Goal: Communication & Community: Answer question/provide support

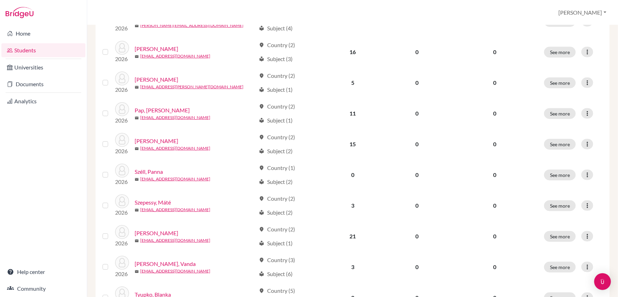
scroll to position [258, 0]
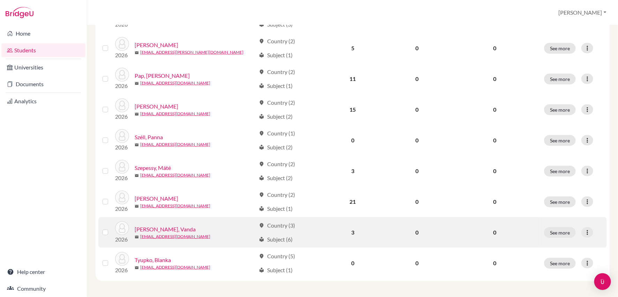
click at [152, 230] on link "[PERSON_NAME], Vanda" at bounding box center [165, 229] width 61 height 8
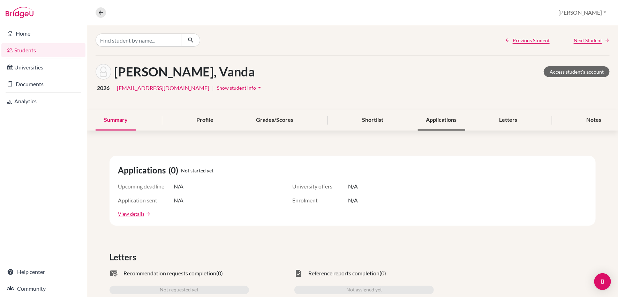
click at [446, 119] on div "Applications" at bounding box center [441, 120] width 47 height 21
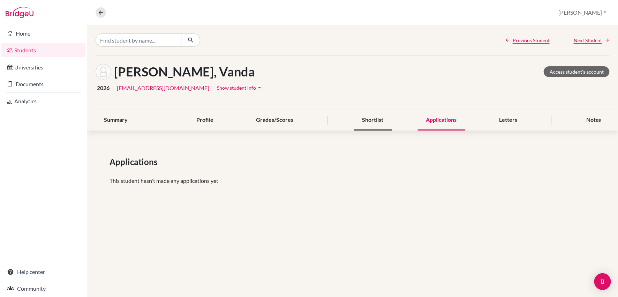
click at [381, 122] on div "Shortlist" at bounding box center [373, 120] width 38 height 21
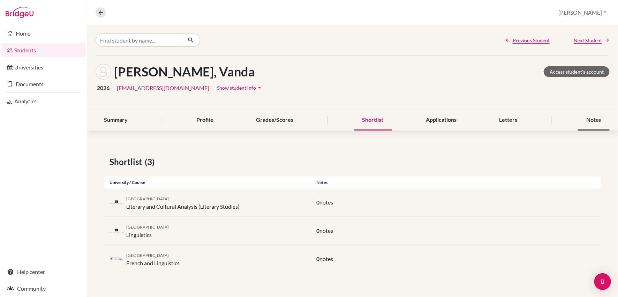
click at [595, 120] on div "Notes" at bounding box center [594, 120] width 32 height 21
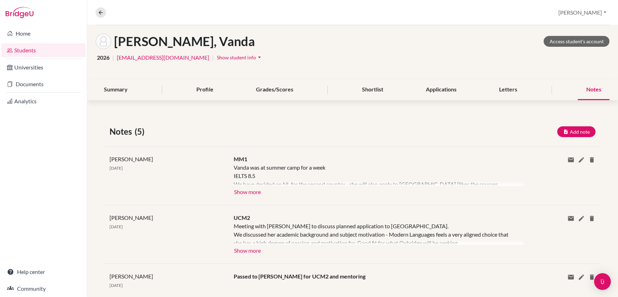
scroll to position [47, 0]
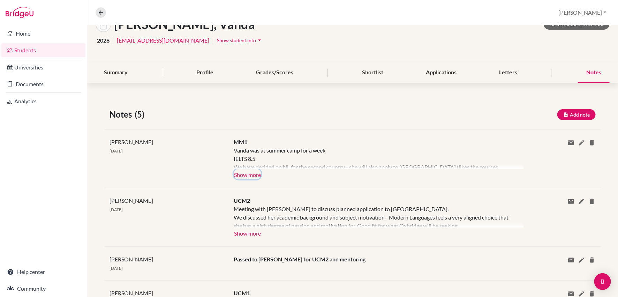
click at [255, 175] on button "Show more" at bounding box center [248, 174] width 28 height 10
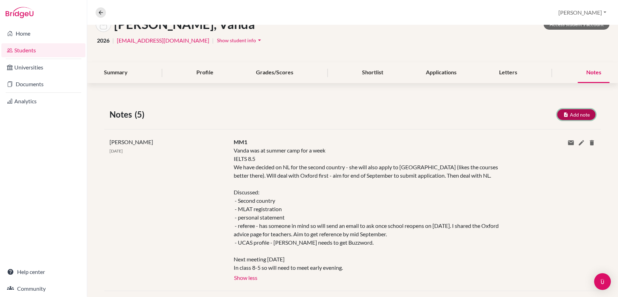
click at [578, 115] on button "Add note" at bounding box center [576, 114] width 38 height 11
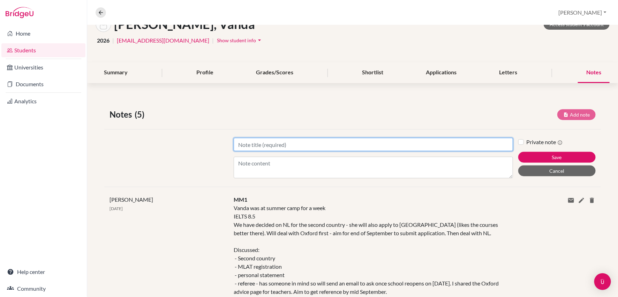
click at [245, 150] on input "Title" at bounding box center [373, 144] width 279 height 13
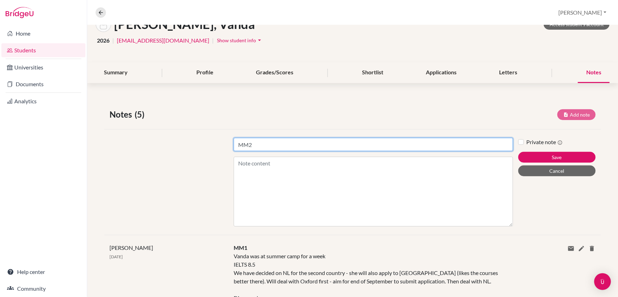
drag, startPoint x: 511, startPoint y: 175, endPoint x: 512, endPoint y: 226, distance: 50.9
click at [512, 226] on div "Title MM2 Content Private note Save Cancel" at bounding box center [352, 182] width 497 height 106
type input "MM2"
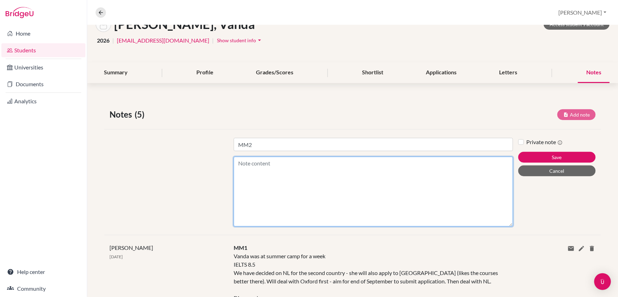
click at [274, 167] on textarea "Content" at bounding box center [373, 192] width 279 height 70
paste textarea "review UCAS progress and Uk personal statement"
click at [237, 162] on textarea "review UCAS progress and Uk personal statement" at bounding box center [373, 192] width 279 height 70
click at [382, 164] on textarea "Aim: review UCAS progress and Uk personal statement" at bounding box center [373, 192] width 279 height 70
paste textarea "Has spoken to her referee - he has agreed / in terms of registering for the MLA…"
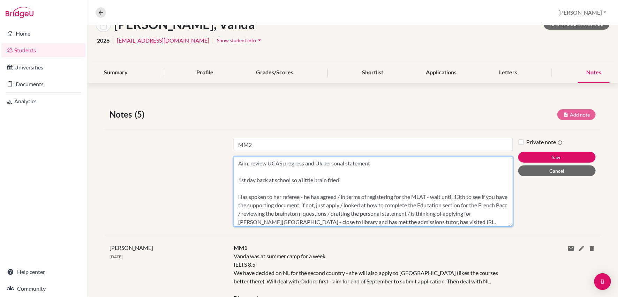
scroll to position [2, 0]
click at [498, 194] on textarea "Aim: review UCAS progress and Uk personal statement 1st day back at school so a…" at bounding box center [373, 192] width 279 height 70
click at [250, 203] on textarea "Aim: review UCAS progress and Uk personal statement 1st day back at school so a…" at bounding box center [373, 192] width 279 height 70
click at [299, 202] on textarea "Aim: review UCAS progress and Uk personal statement 1st day back at school so a…" at bounding box center [373, 192] width 279 height 70
drag, startPoint x: 270, startPoint y: 219, endPoint x: 227, endPoint y: 221, distance: 42.6
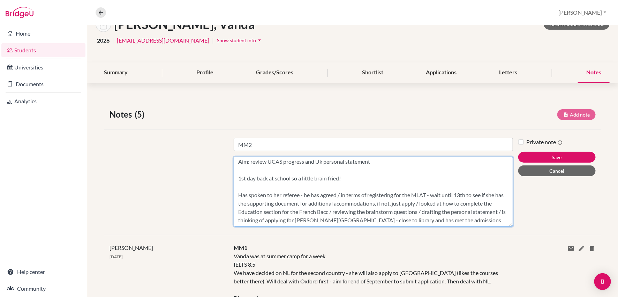
click at [227, 221] on div "Title MM2 Content Aim: review UCAS progress and Uk personal statement 1st day b…" at bounding box center [352, 182] width 497 height 106
click at [481, 219] on textarea "Aim: review UCAS progress and Uk personal statement 1st day back at school so a…" at bounding box center [373, 192] width 279 height 70
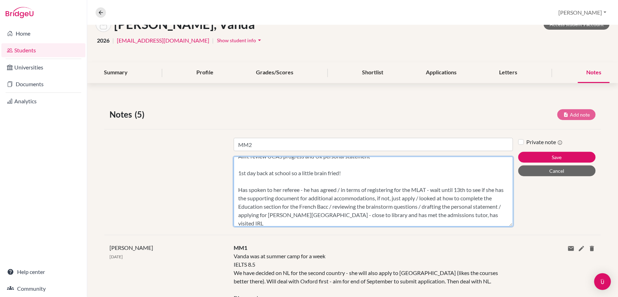
scroll to position [15, 0]
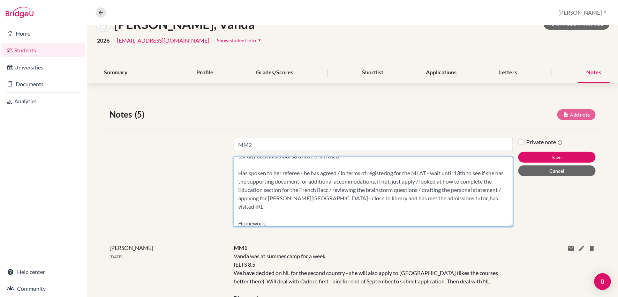
paste textarea "Share Oxford reference writing guidelines with referree - emphasise that it sho…"
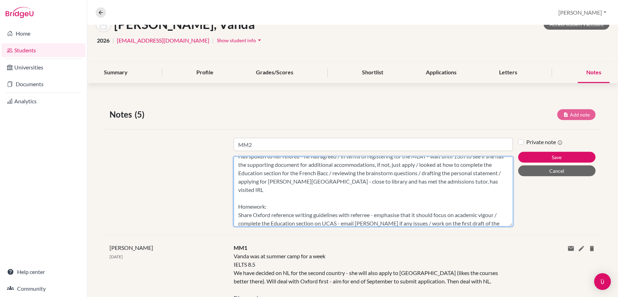
click at [369, 206] on textarea "Aim: review UCAS progress and Uk personal statement 1st day back at school so a…" at bounding box center [373, 192] width 279 height 70
click at [266, 222] on textarea "Aim: review UCAS progress and Uk personal statement 1st day back at school so a…" at bounding box center [373, 192] width 279 height 70
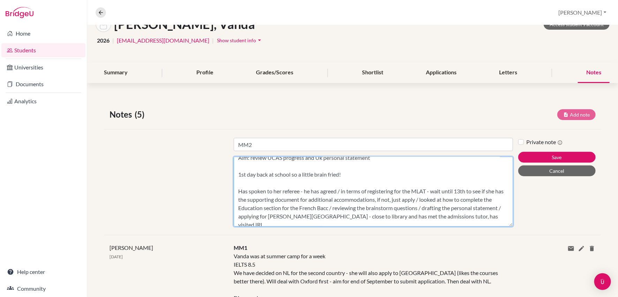
scroll to position [3, 0]
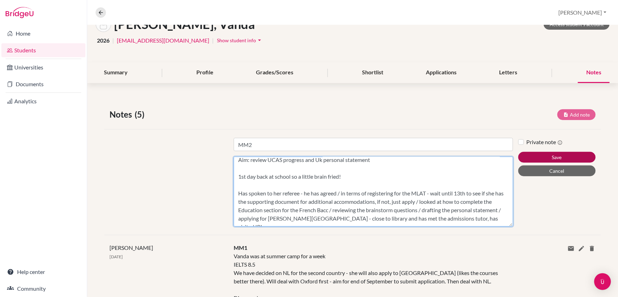
type textarea "Aim: review UCAS progress and Uk personal statement 1st day back at school so a…"
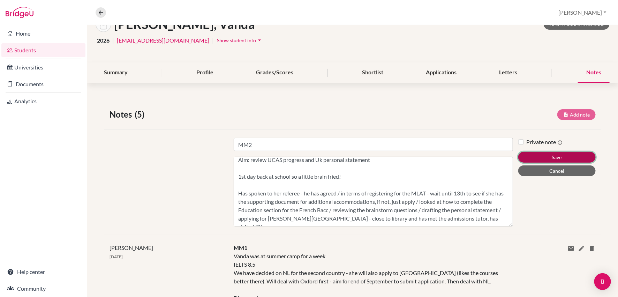
click at [544, 153] on button "Save" at bounding box center [556, 157] width 77 height 11
